Goal: Navigation & Orientation: Find specific page/section

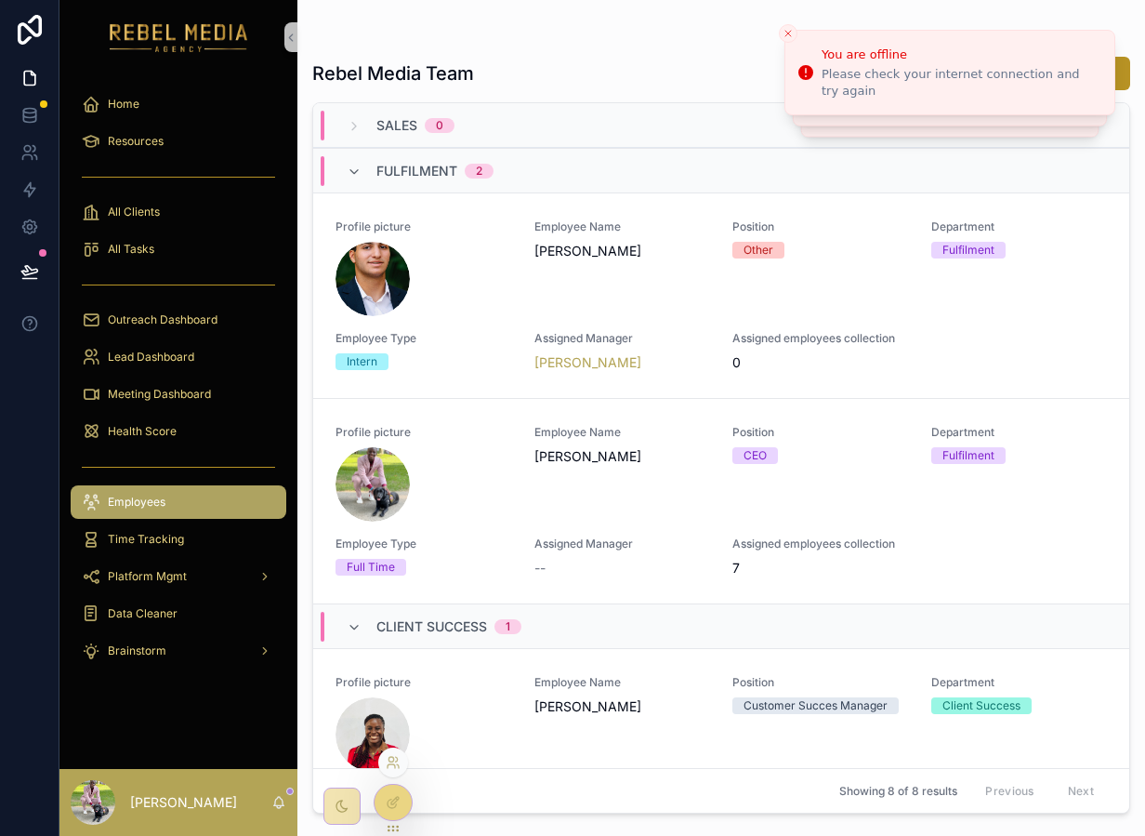
click at [394, 770] on div at bounding box center [393, 762] width 30 height 30
click at [383, 759] on div at bounding box center [393, 762] width 30 height 30
click at [391, 759] on icon at bounding box center [393, 762] width 15 height 15
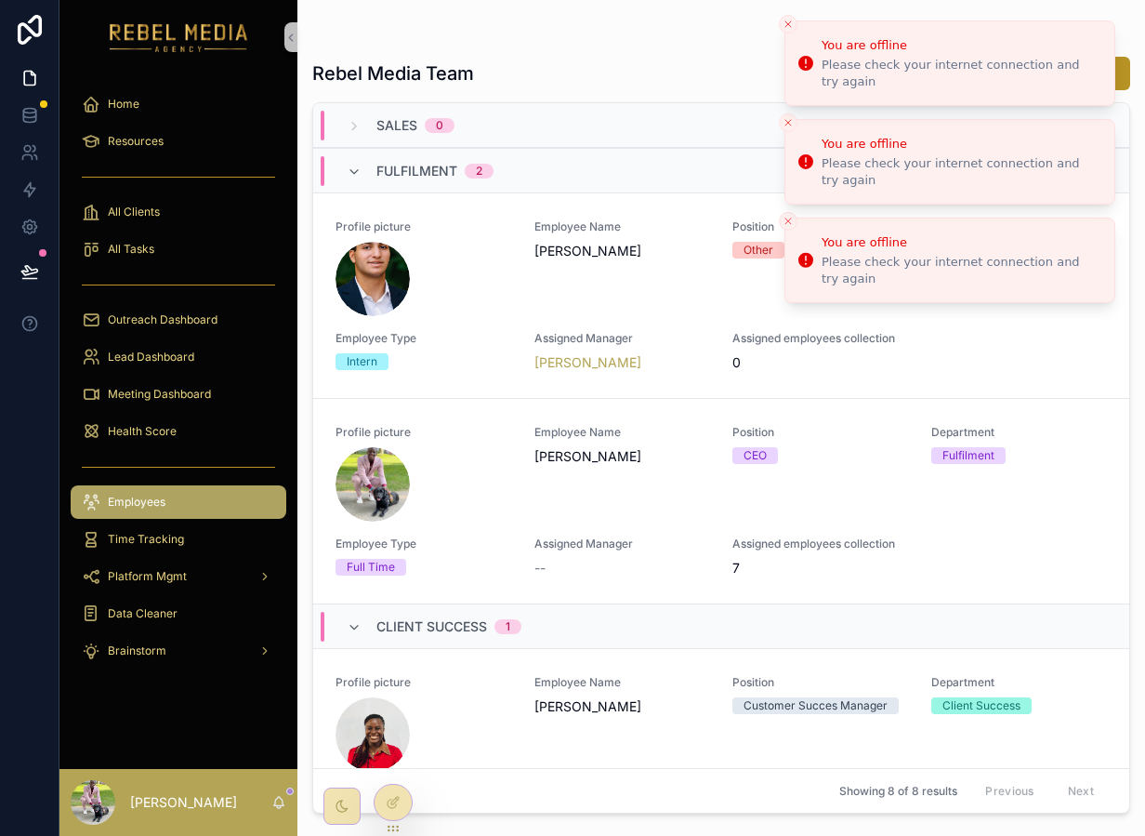
click at [788, 31] on button "Close toast" at bounding box center [788, 24] width 19 height 19
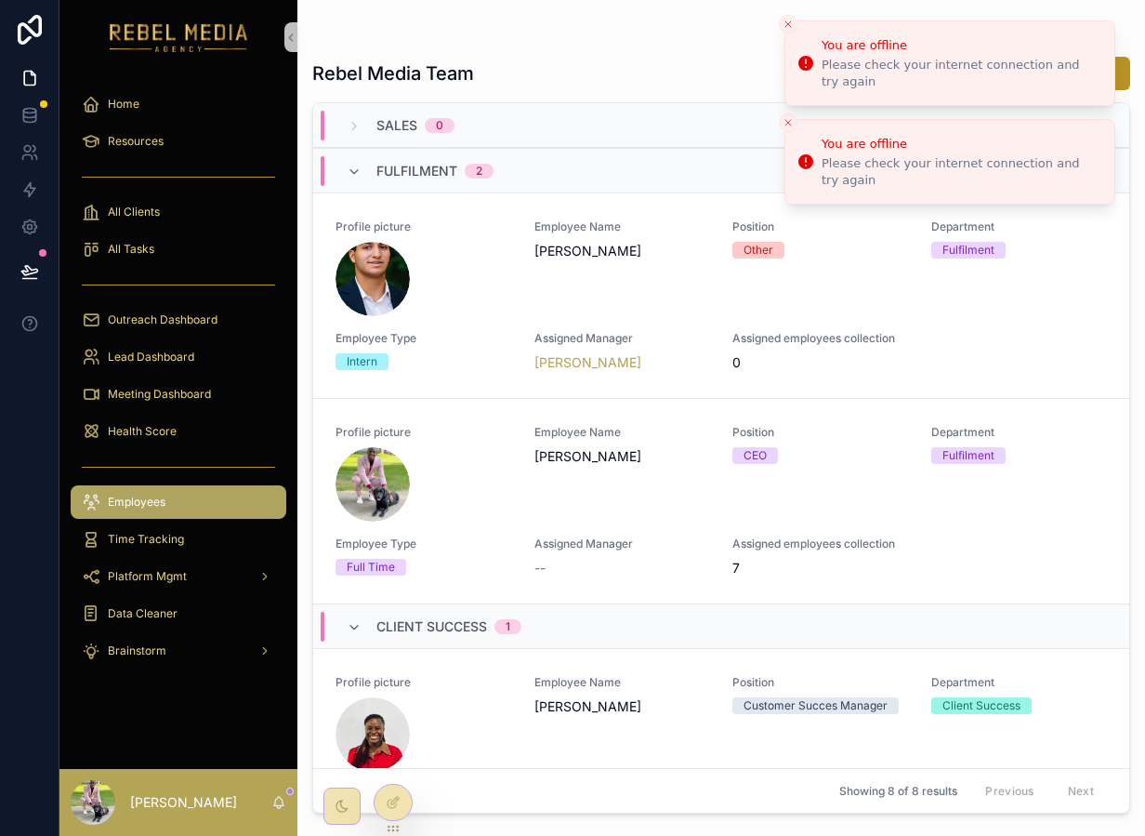
click at [789, 25] on line "Close toast" at bounding box center [789, 24] width 6 height 6
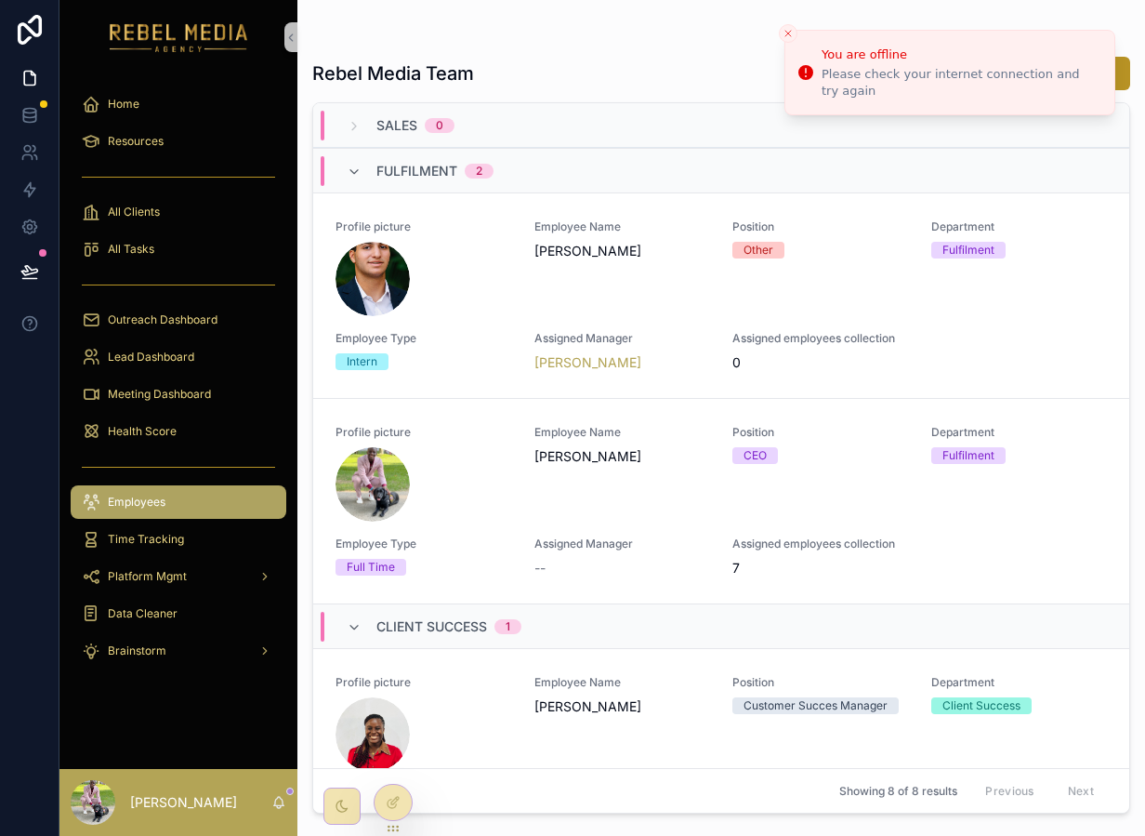
click at [787, 30] on icon "Close toast" at bounding box center [788, 33] width 11 height 11
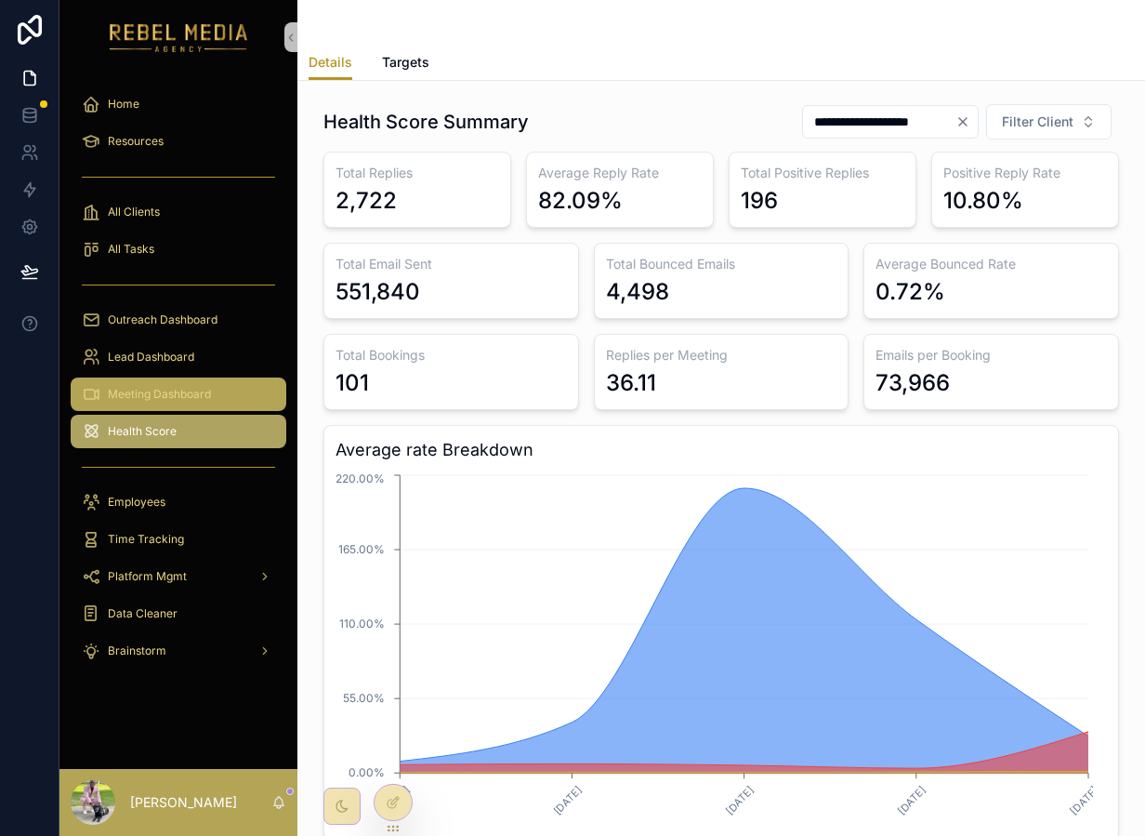
click at [188, 400] on span "Meeting Dashboard" at bounding box center [159, 394] width 103 height 15
